Goal: Transaction & Acquisition: Book appointment/travel/reservation

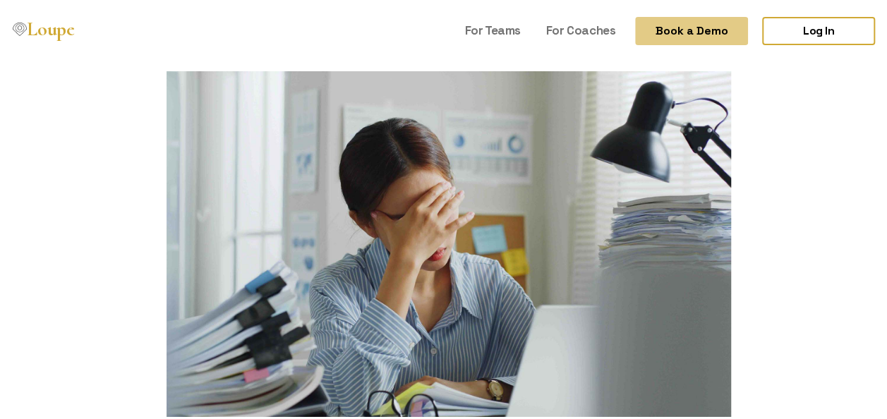
click at [65, 30] on link "Loupe" at bounding box center [43, 28] width 71 height 29
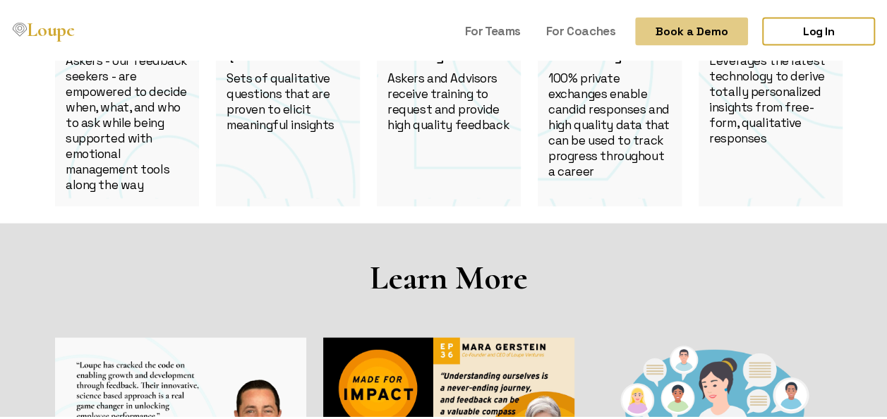
scroll to position [1411, 0]
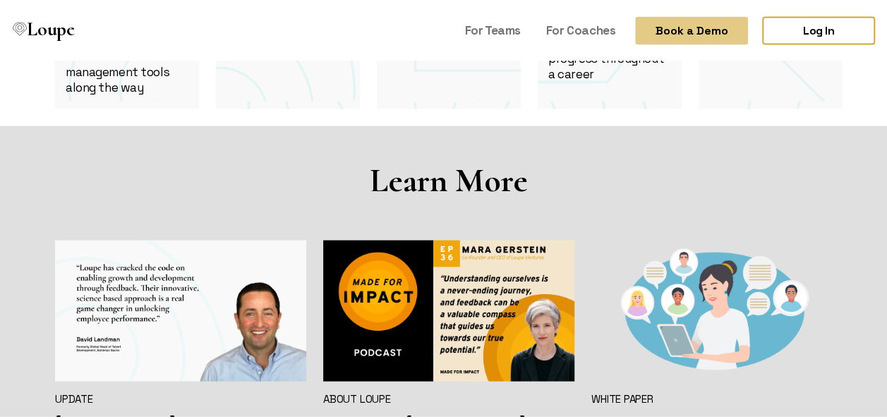
click at [711, 32] on button "Book a Demo" at bounding box center [691, 28] width 113 height 28
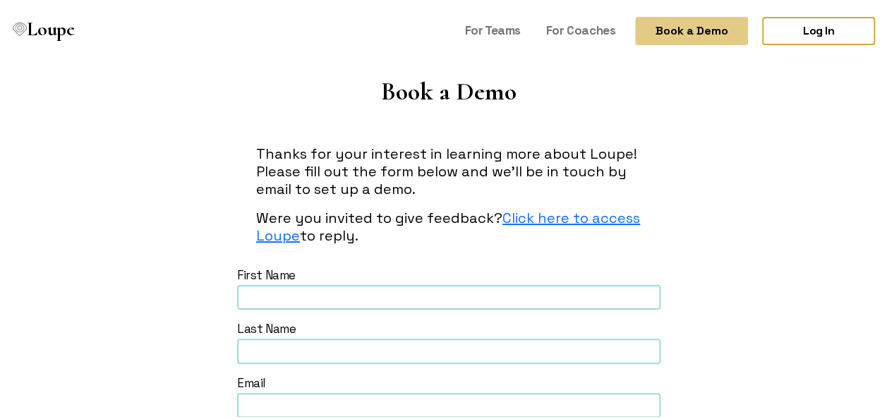
click at [466, 291] on input "text" at bounding box center [448, 294] width 423 height 25
type input "Jaede"
type input "Brereton"
type input "jbrereton@level-ltd.com"
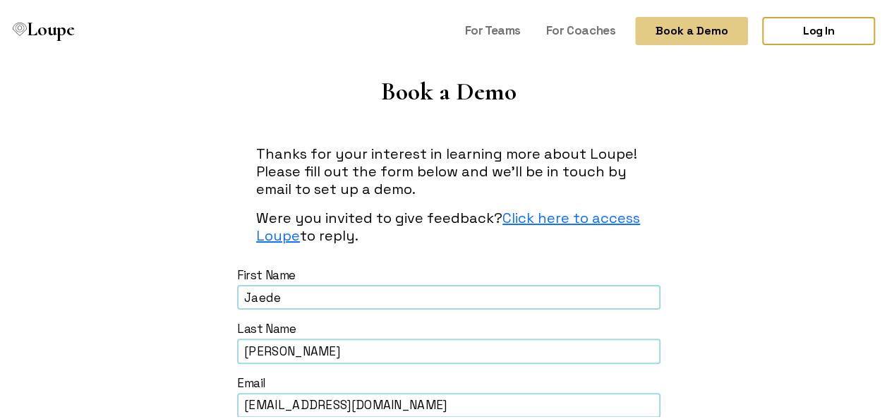
type input "2126005735"
type input "Level Group, LTD"
type input "JAEDE"
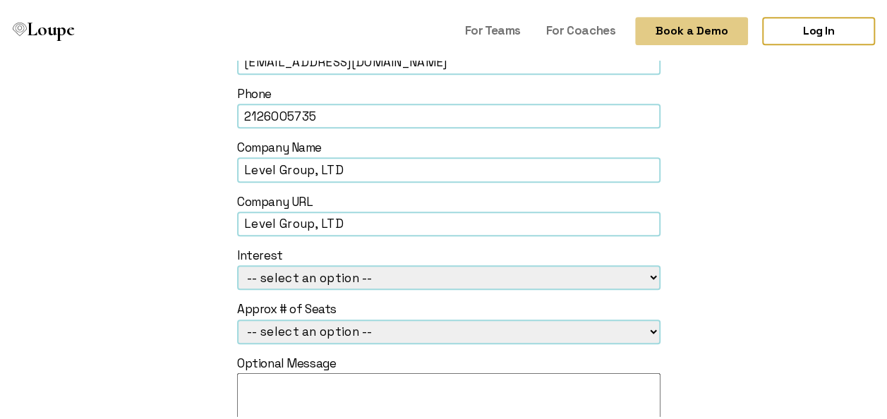
scroll to position [423, 0]
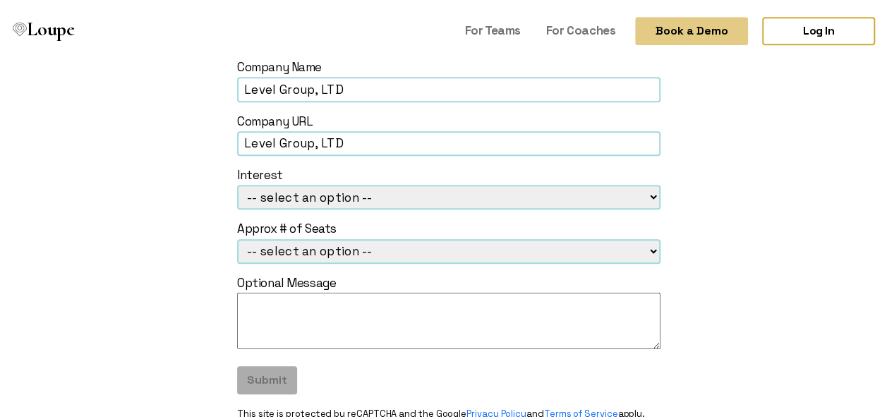
click at [434, 179] on div "Interest" at bounding box center [448, 172] width 423 height 16
click at [433, 198] on select "-- select an option -- Loupe for Coaches Loupe for Teams Loupe for Individual" at bounding box center [448, 194] width 423 height 25
select select "Loupe for Teams"
click at [237, 182] on select "-- select an option -- Loupe for Coaches Loupe for Teams Loupe for Individual" at bounding box center [448, 194] width 423 height 25
click at [436, 251] on select "-- select an option -- 1-5 6-25 26-99 100-299 300-999 1000+" at bounding box center [448, 248] width 423 height 25
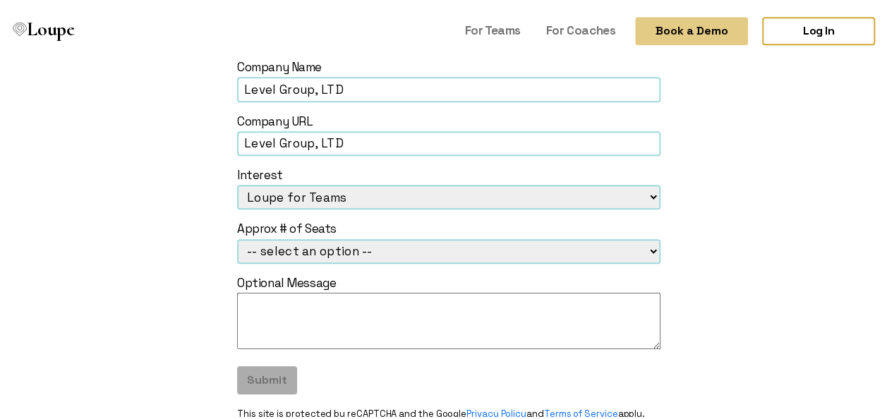
select select "6-25"
click at [237, 236] on select "-- select an option -- 1-5 6-25 26-99 100-299 300-999 1000+" at bounding box center [448, 248] width 423 height 25
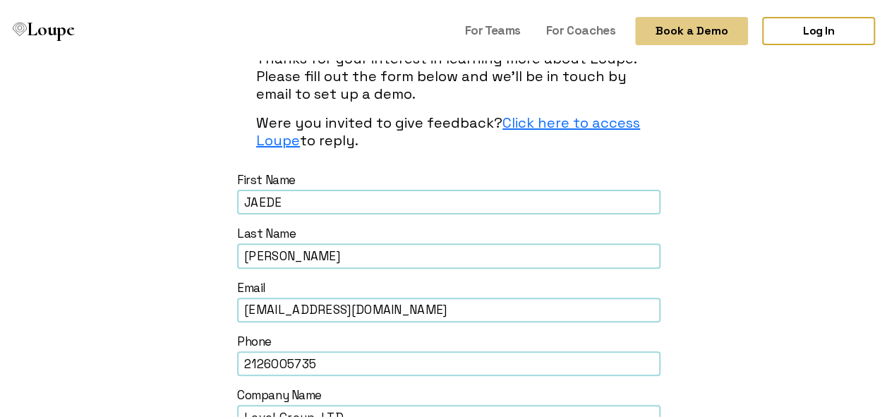
scroll to position [71, 0]
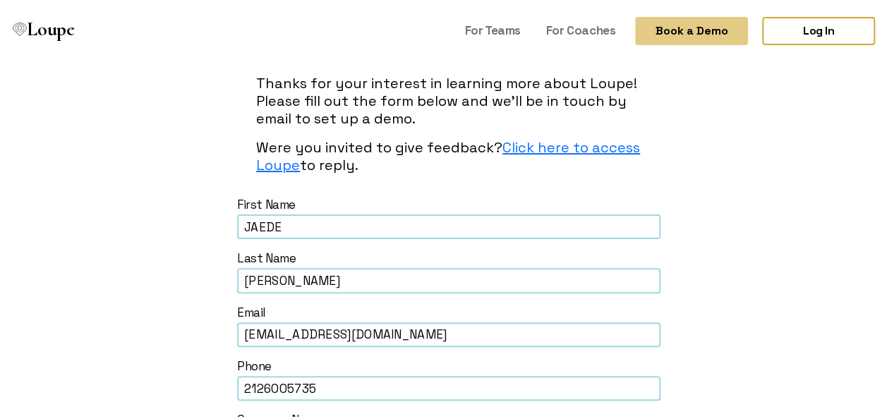
drag, startPoint x: 264, startPoint y: 215, endPoint x: 227, endPoint y: 218, distance: 36.8
click at [315, 227] on input "JAEDE" at bounding box center [448, 224] width 423 height 25
type input "Jaede"
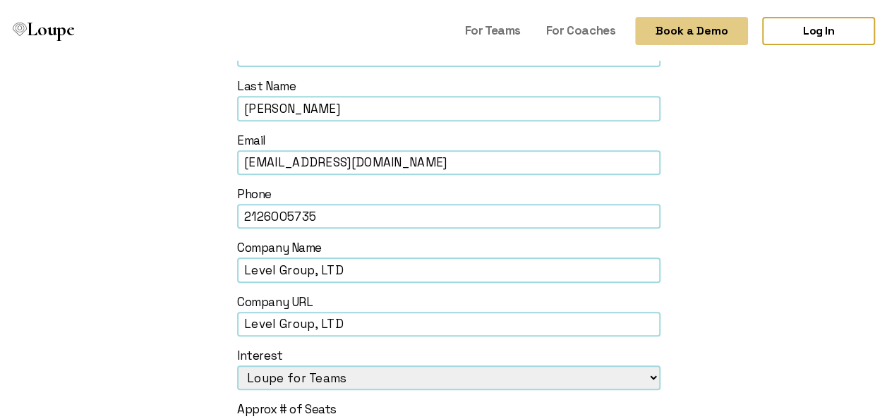
scroll to position [282, 0]
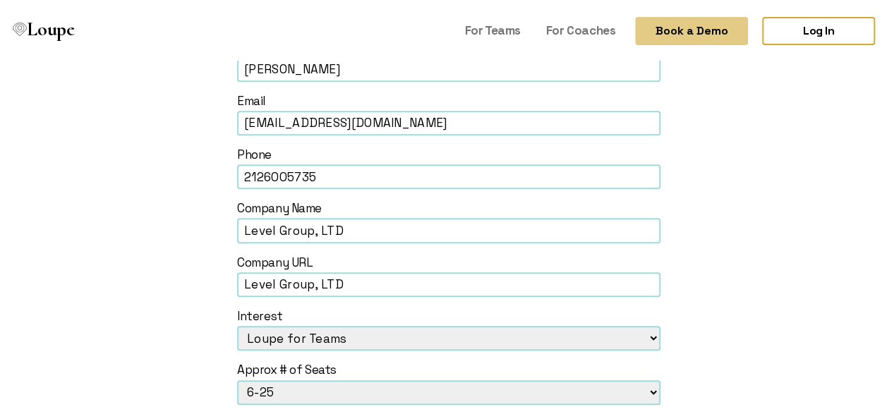
drag, startPoint x: 399, startPoint y: 282, endPoint x: 168, endPoint y: 277, distance: 231.5
click at [168, 277] on form "First Name Jaede Last Name Brereton Email jbrereton@level-ltd.com Phone 2126005…" at bounding box center [448, 276] width 787 height 588
click at [161, 234] on form "First Name Jaede Last Name Brereton Email jbrereton@level-ltd.com Phone 2126005…" at bounding box center [448, 276] width 787 height 588
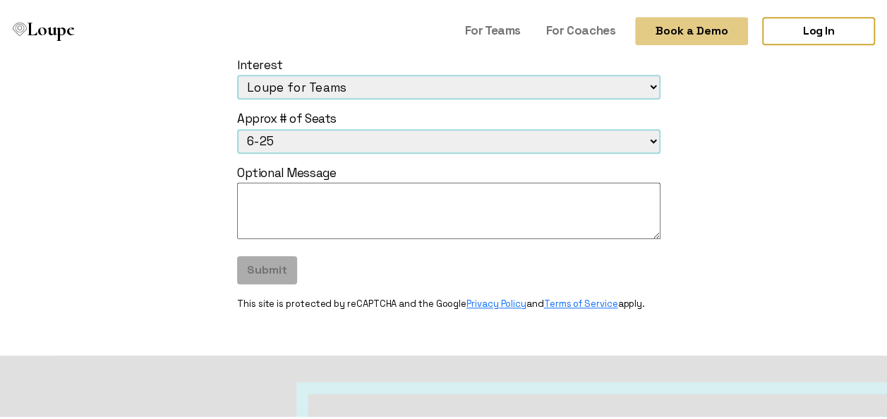
scroll to position [564, 0]
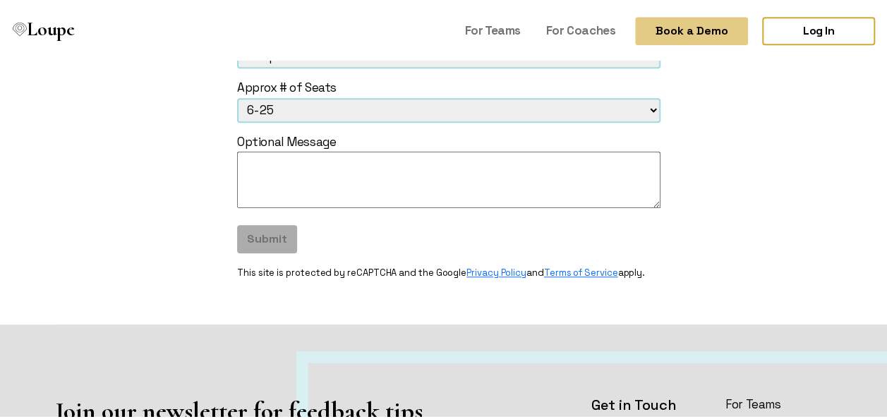
click at [270, 234] on div "Submit" at bounding box center [448, 236] width 423 height 28
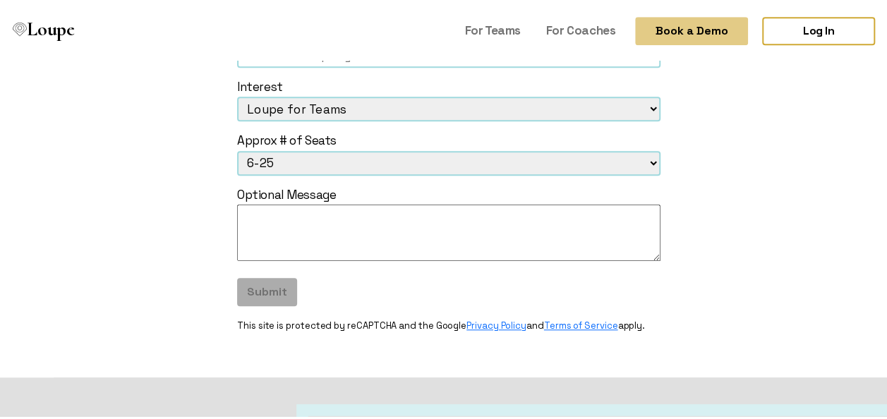
scroll to position [423, 0]
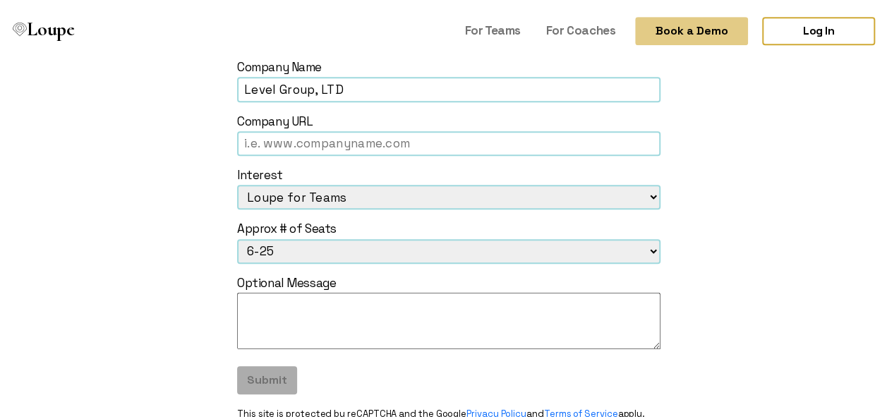
click at [310, 147] on input "text" at bounding box center [448, 140] width 423 height 25
click at [299, 140] on input "text" at bounding box center [448, 140] width 423 height 25
paste input "https://www.linkedin.com/company/levelgroupltd"
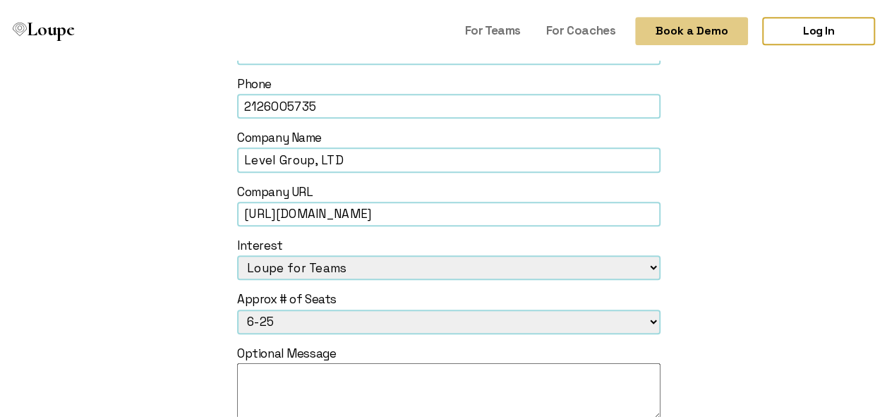
scroll to position [494, 0]
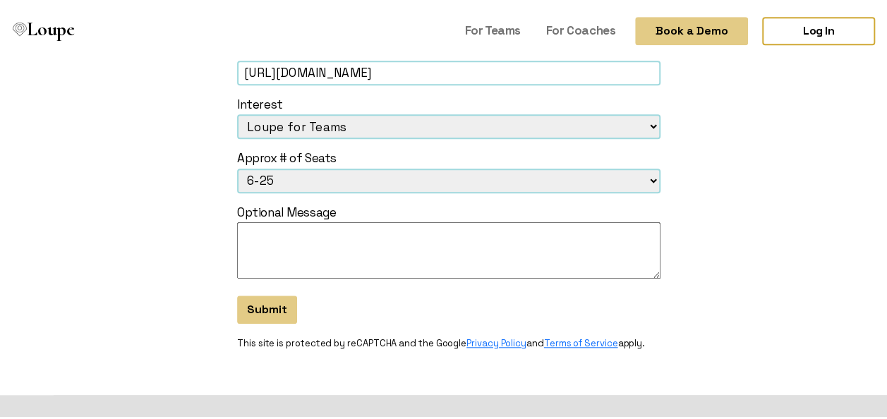
type input "https://www.linkedin.com/company/levelgroupltd"
click at [289, 249] on textarea at bounding box center [448, 247] width 423 height 56
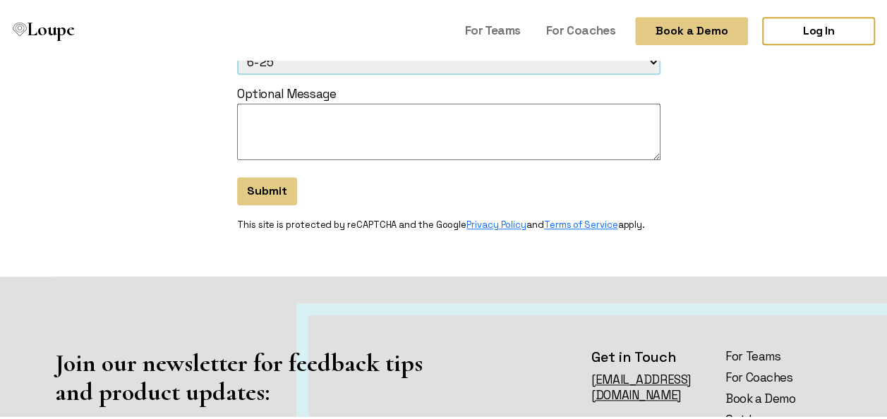
scroll to position [635, 0]
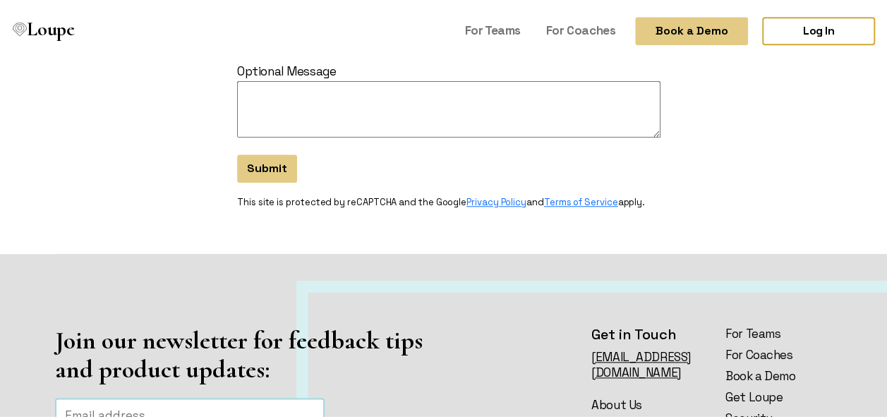
click at [262, 163] on button "Submit" at bounding box center [267, 166] width 60 height 28
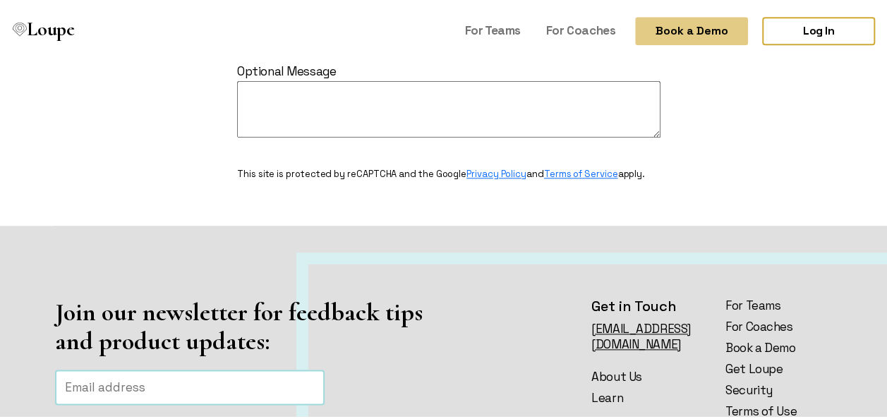
select select
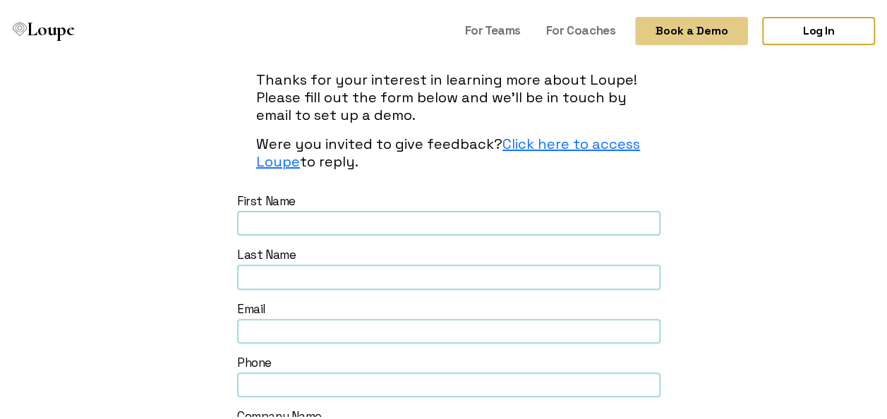
scroll to position [0, 0]
